Goal: Task Accomplishment & Management: Use online tool/utility

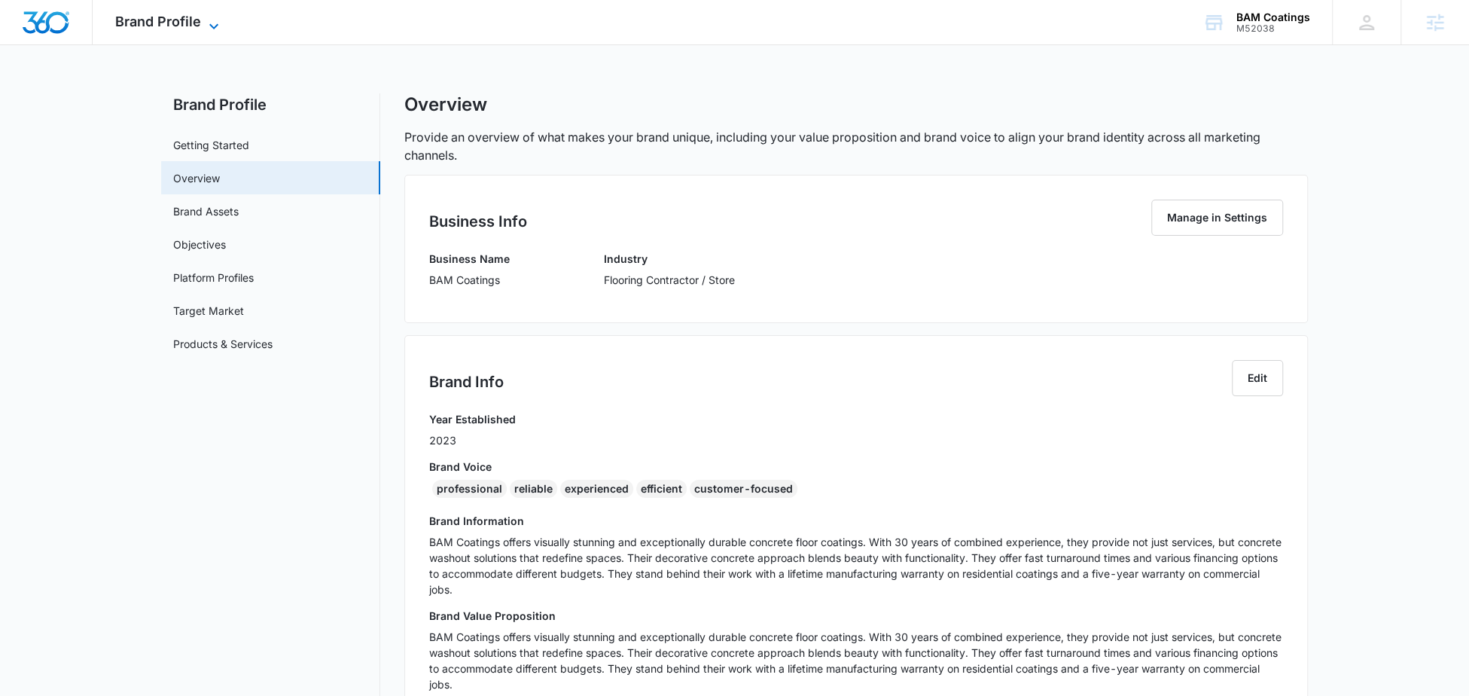
click at [161, 14] on span "Brand Profile" at bounding box center [158, 22] width 86 height 16
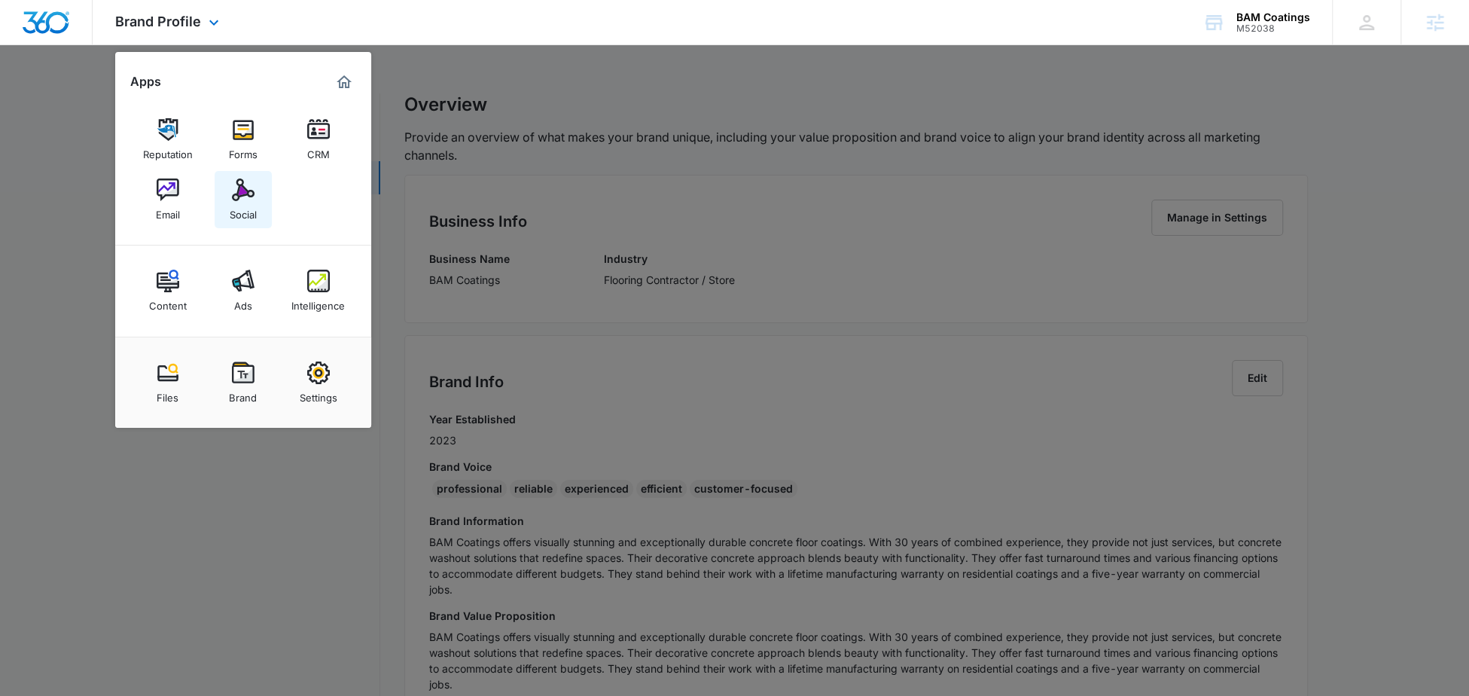
click at [246, 204] on div "Social" at bounding box center [243, 211] width 27 height 20
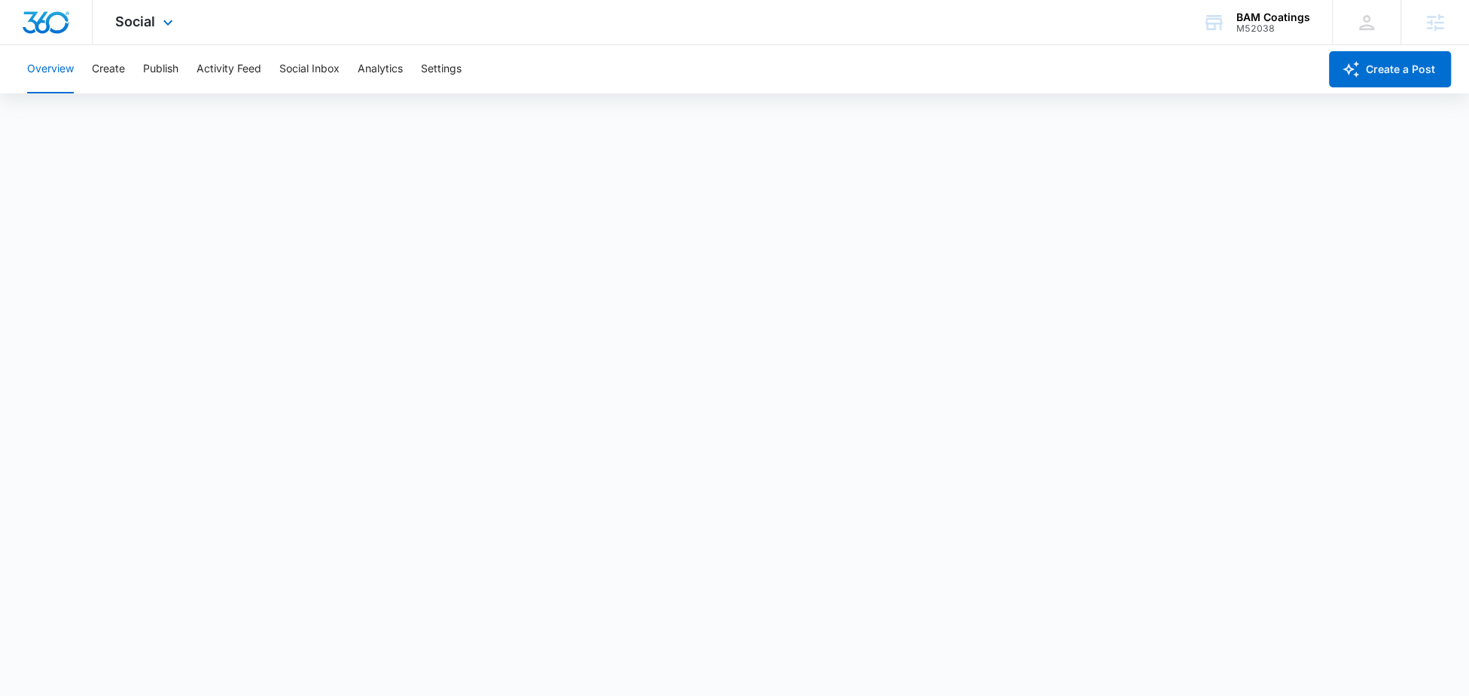
click at [154, 26] on div "Social Apps Reputation Forms CRM Email Social Content Ads Intelligence Files Br…" at bounding box center [146, 22] width 107 height 44
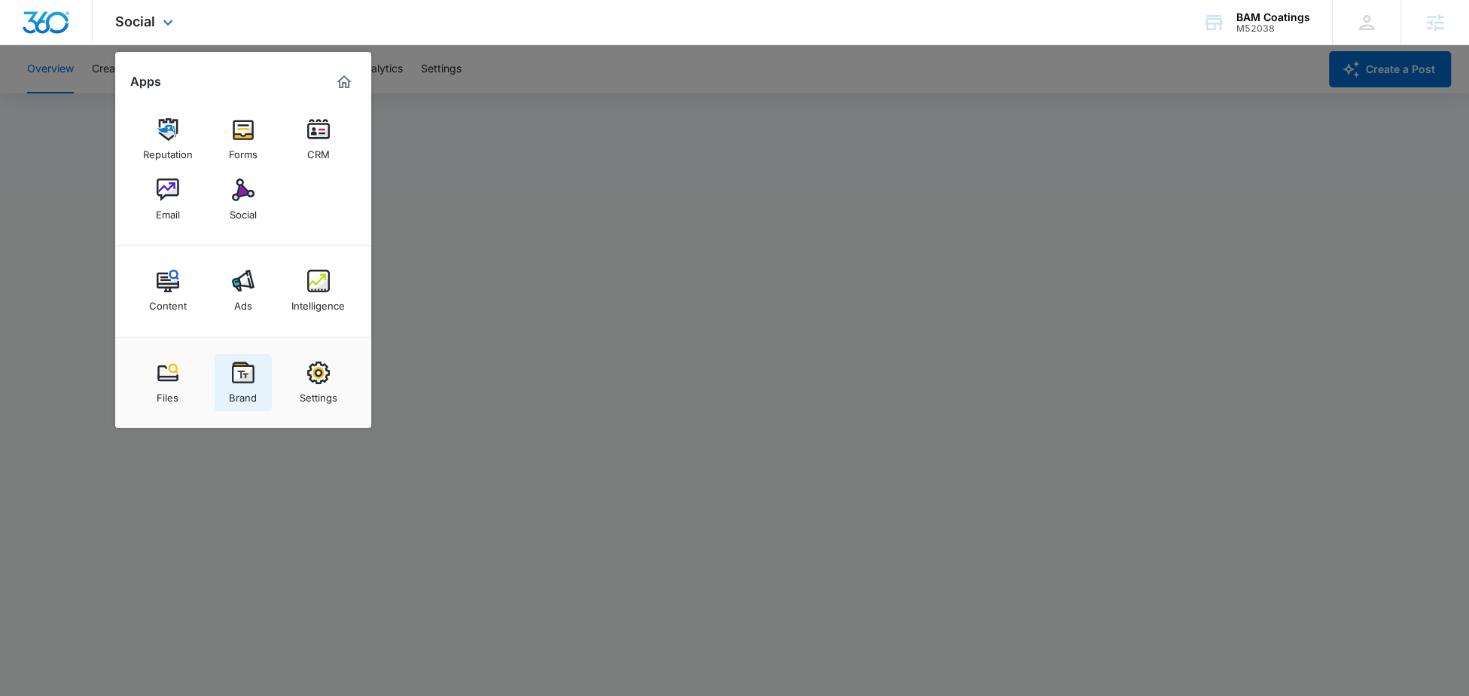
click at [226, 371] on link "Brand" at bounding box center [243, 382] width 57 height 57
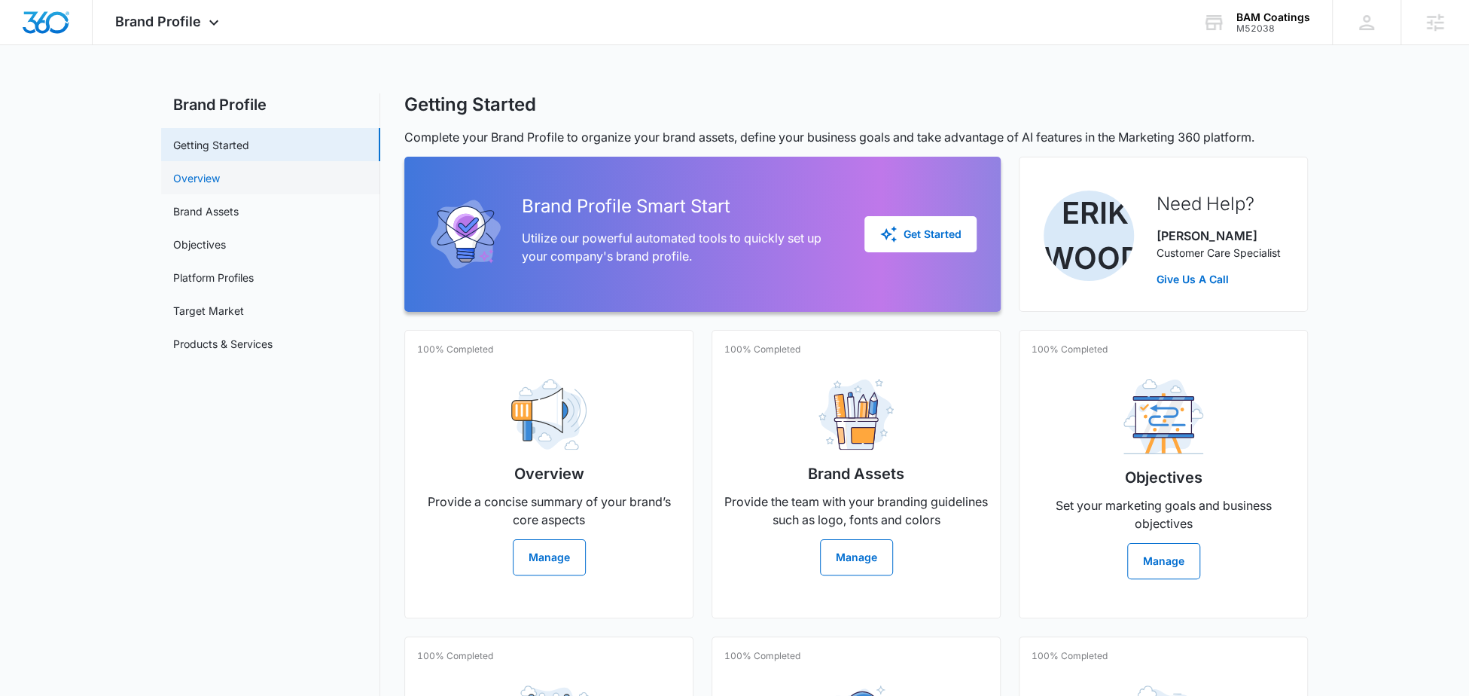
click at [220, 183] on link "Overview" at bounding box center [196, 178] width 47 height 16
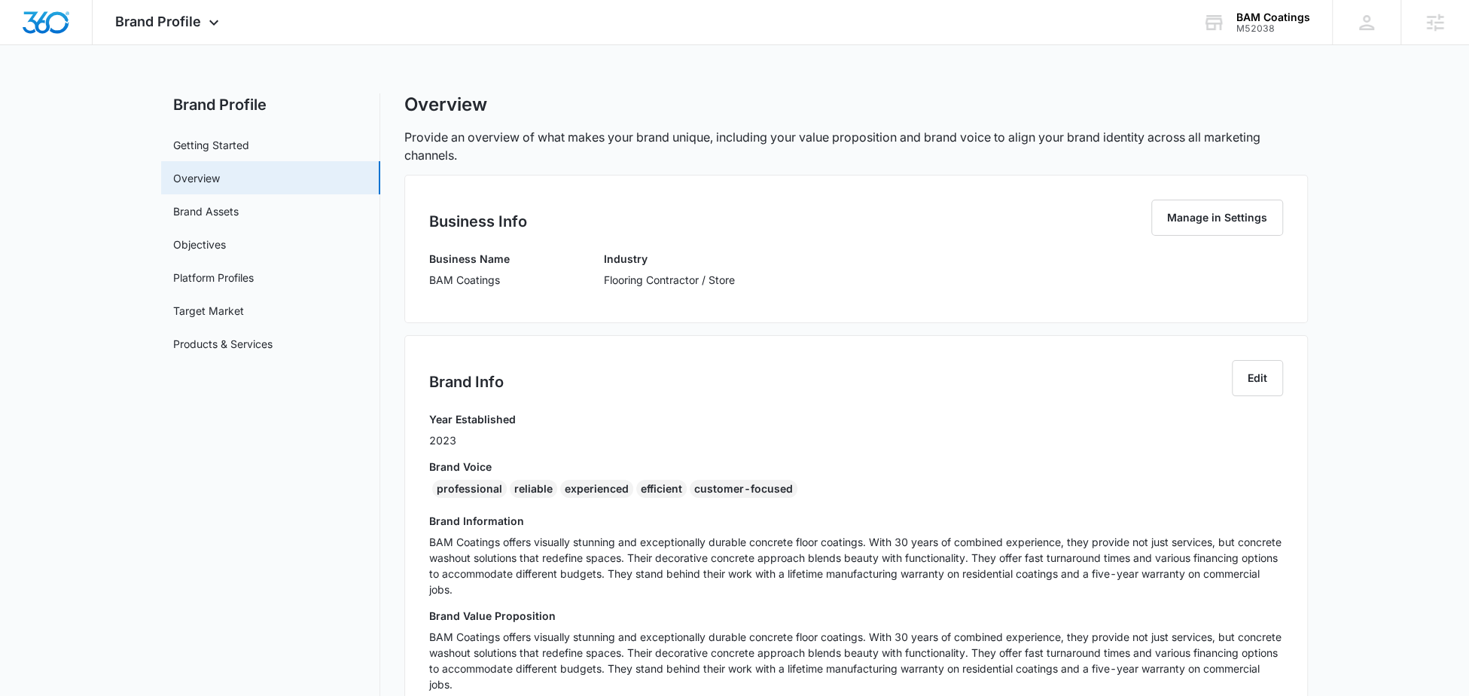
click at [465, 487] on div "professional" at bounding box center [469, 489] width 75 height 18
copy div "professional"
click at [202, 19] on div "Brand Profile Apps Reputation Forms CRM Email Social Content Ads Intelligence F…" at bounding box center [169, 22] width 153 height 44
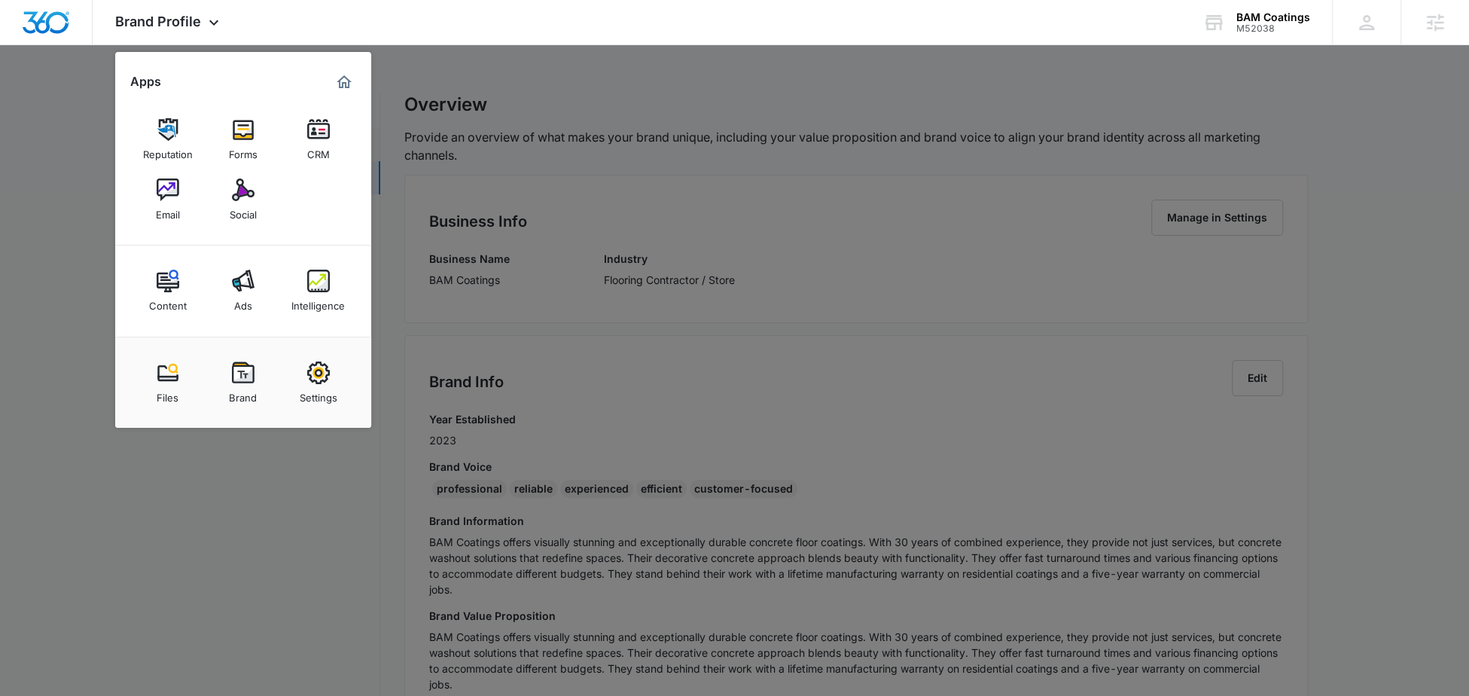
click at [254, 185] on link "Social" at bounding box center [243, 199] width 57 height 57
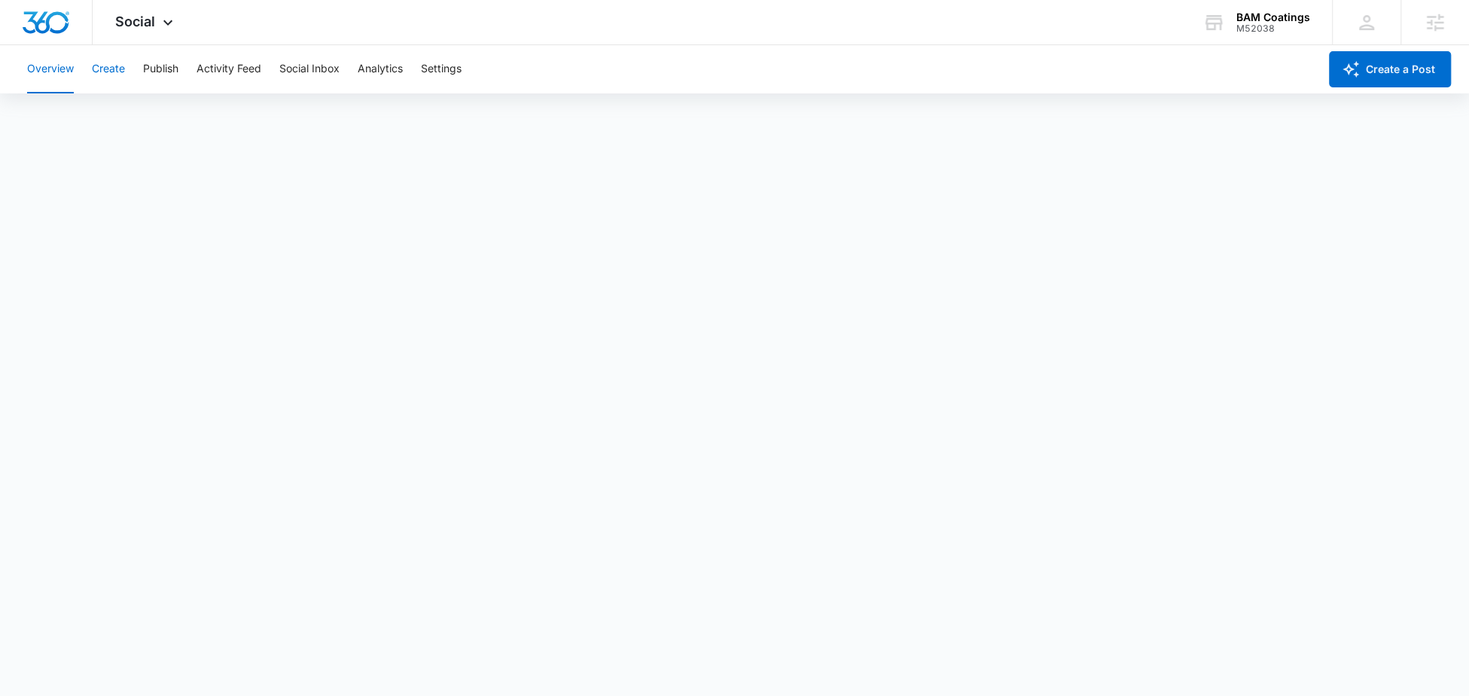
click at [99, 76] on button "Create" at bounding box center [108, 69] width 33 height 48
click at [144, 105] on button "Approvals" at bounding box center [147, 115] width 50 height 42
click at [118, 21] on span "Social" at bounding box center [135, 22] width 40 height 16
